Goal: Find specific page/section: Find specific page/section

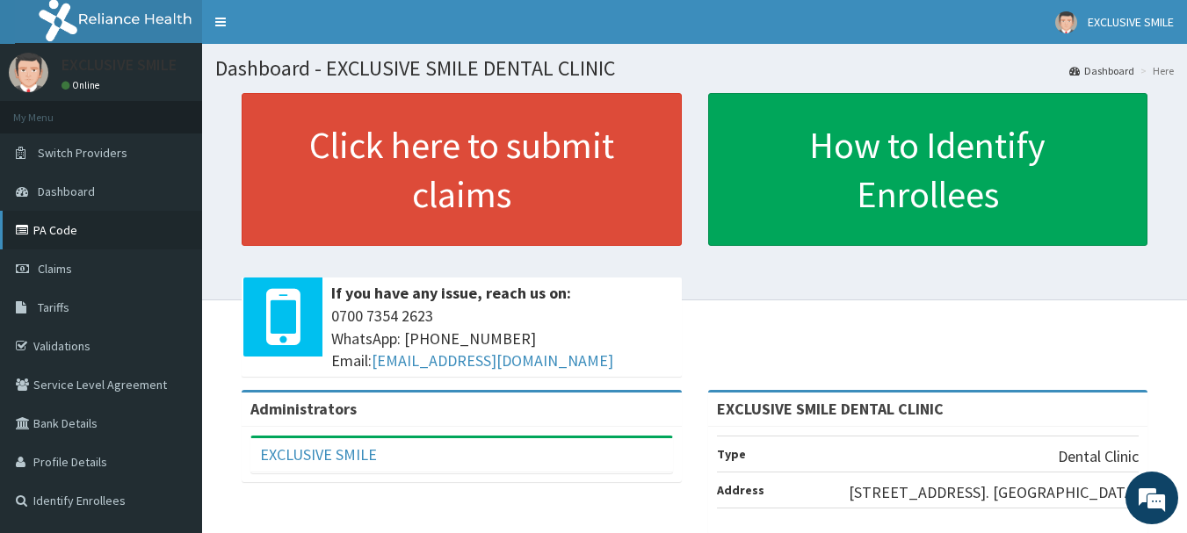
click at [69, 228] on link "PA Code" at bounding box center [101, 230] width 202 height 39
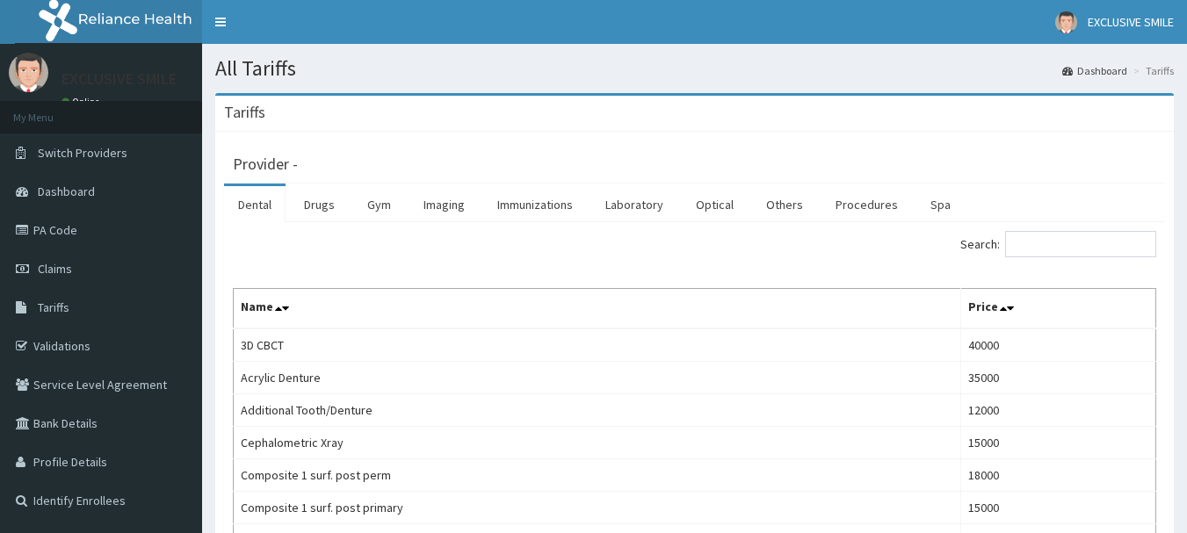
click at [898, 112] on div "Tariffs" at bounding box center [694, 114] width 959 height 36
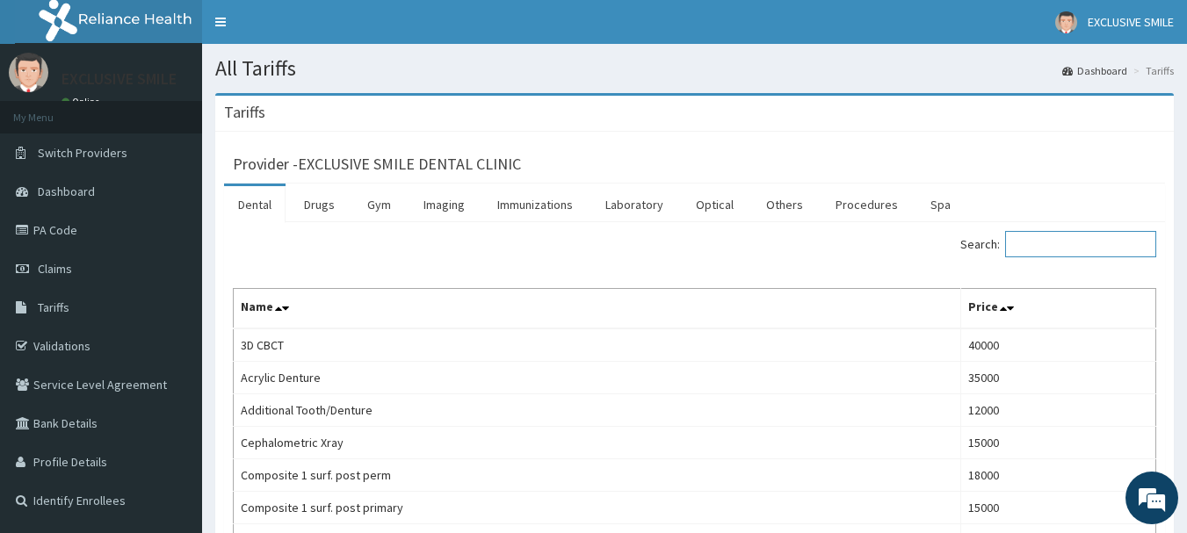
click at [1044, 250] on input "Search:" at bounding box center [1080, 244] width 151 height 26
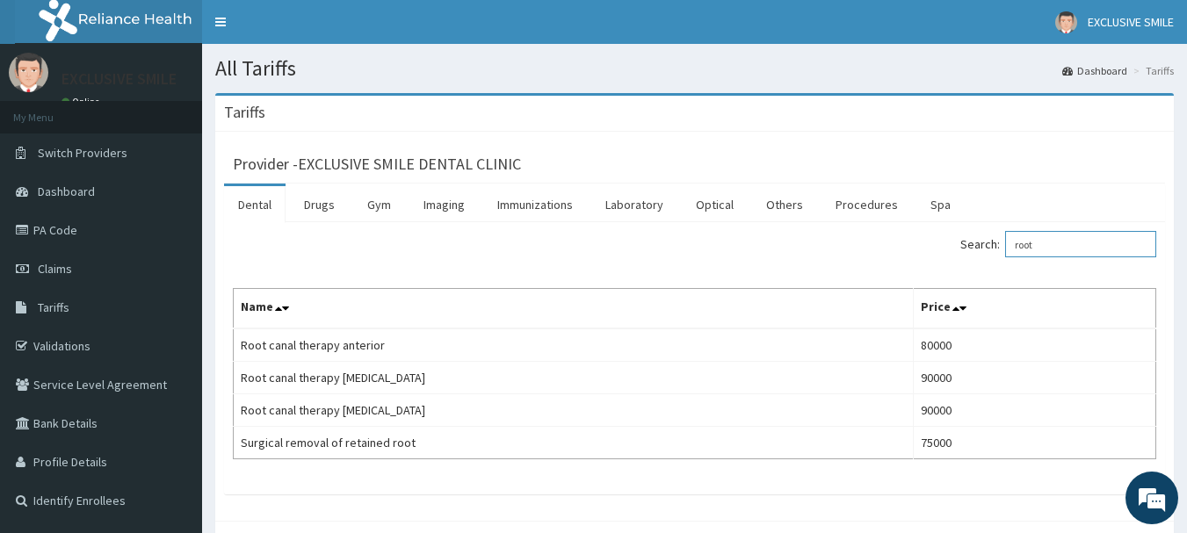
type input "root"
